Goal: Check status

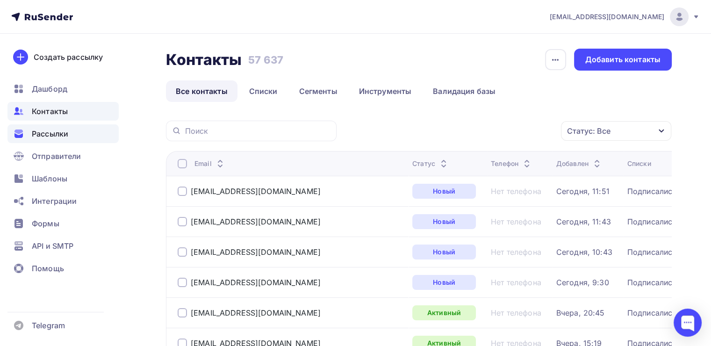
click at [36, 134] on span "Рассылки" at bounding box center [50, 133] width 36 height 11
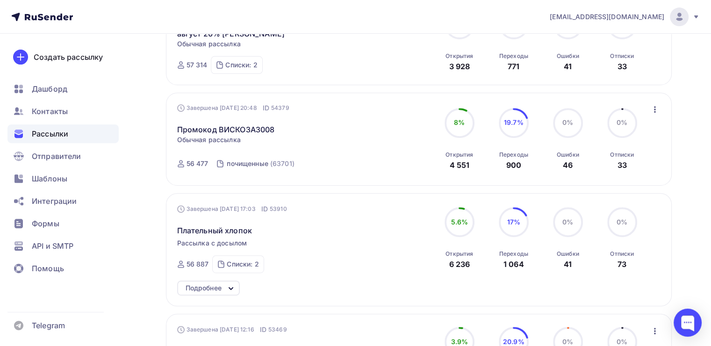
scroll to position [374, 0]
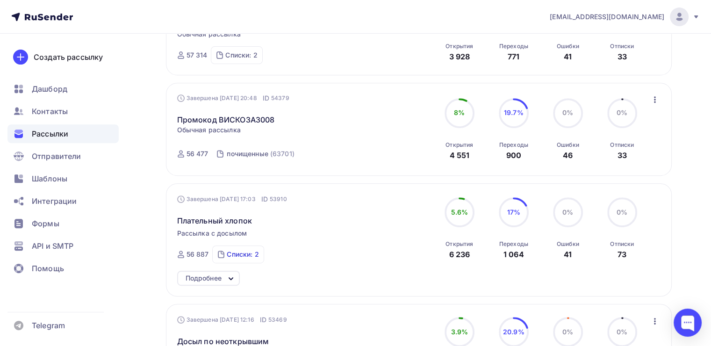
click at [242, 254] on div "Списки: 2" at bounding box center [243, 254] width 32 height 9
click at [238, 219] on span "Плательный хлопок" at bounding box center [214, 220] width 75 height 11
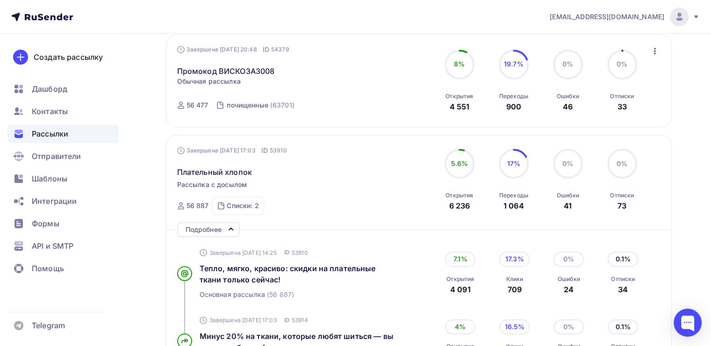
scroll to position [421, 0]
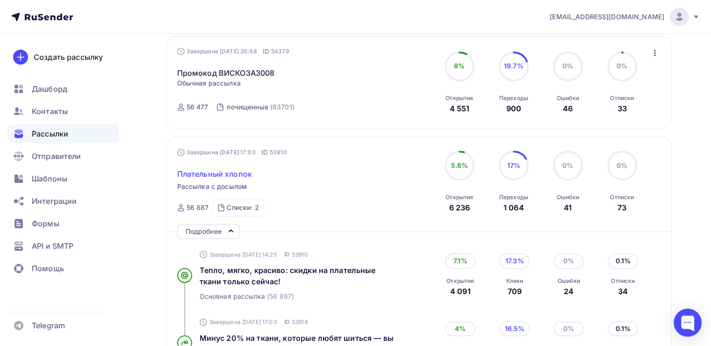
click at [218, 171] on span "Плательный хлопок" at bounding box center [214, 173] width 75 height 11
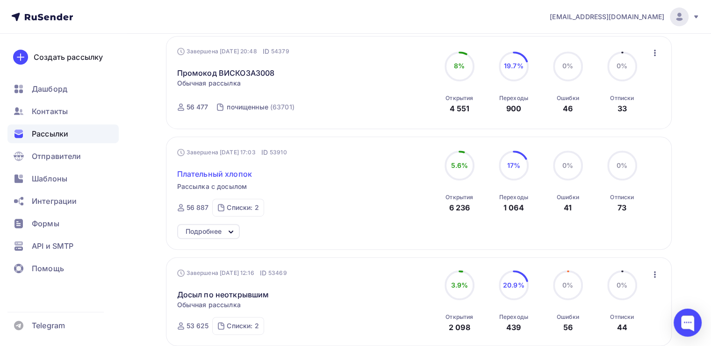
click at [224, 170] on span "Плательный хлопок" at bounding box center [214, 173] width 75 height 11
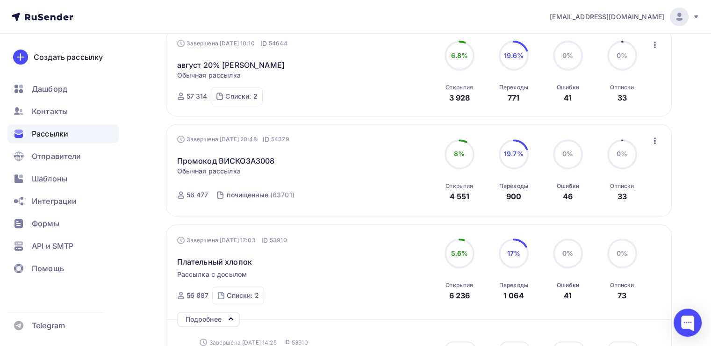
scroll to position [327, 0]
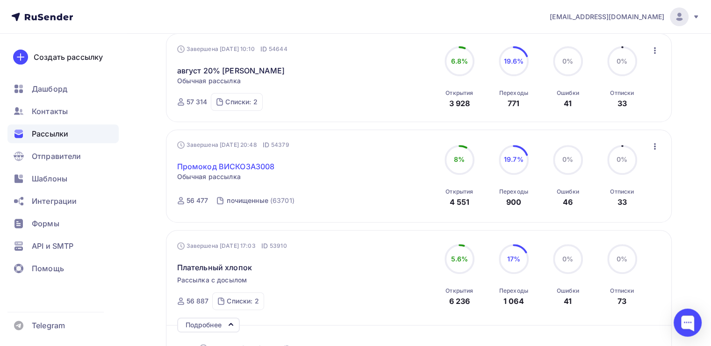
click at [239, 164] on link "Промокод ВИСКОЗА3008" at bounding box center [226, 166] width 98 height 11
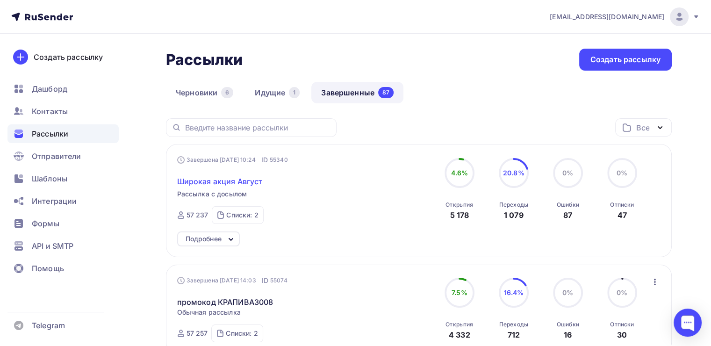
click at [247, 180] on span "Широкая акция Август" at bounding box center [220, 181] width 86 height 11
